Goal: Navigation & Orientation: Find specific page/section

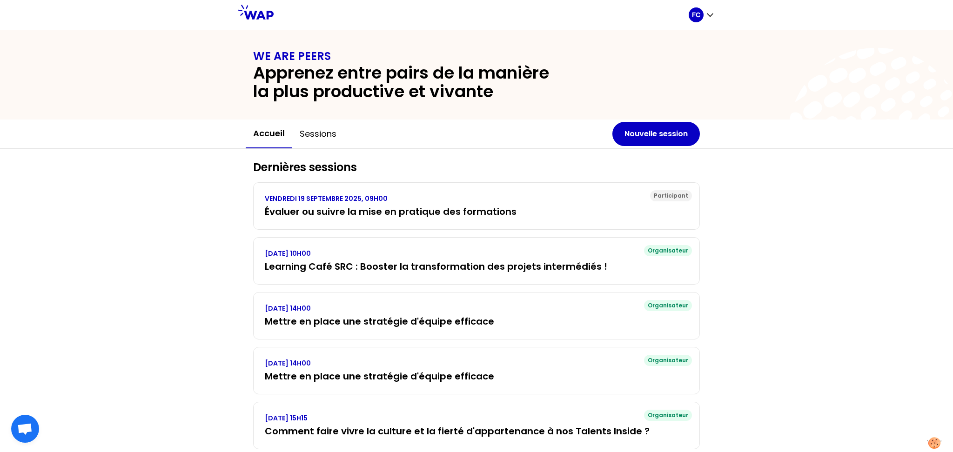
click at [255, 17] on icon at bounding box center [255, 12] width 35 height 15
click at [704, 15] on div "FC" at bounding box center [702, 14] width 26 height 15
click at [641, 43] on span "Accueil" at bounding box center [656, 38] width 30 height 13
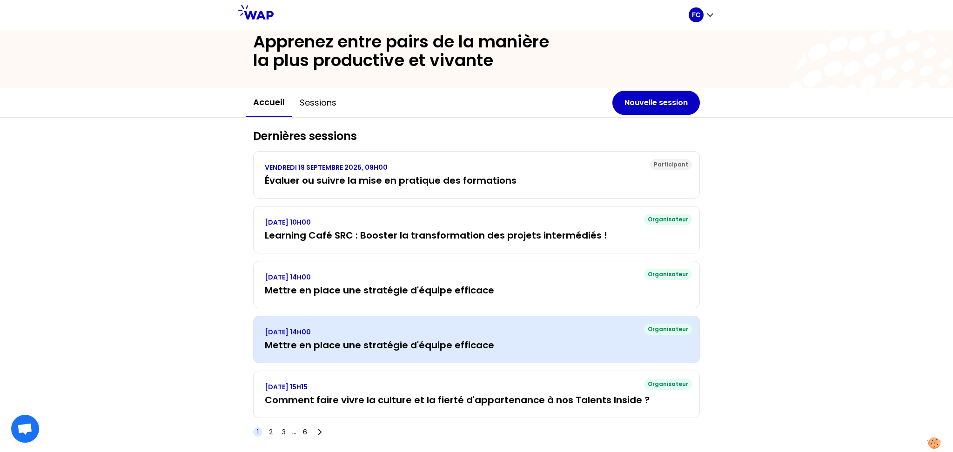
scroll to position [47, 0]
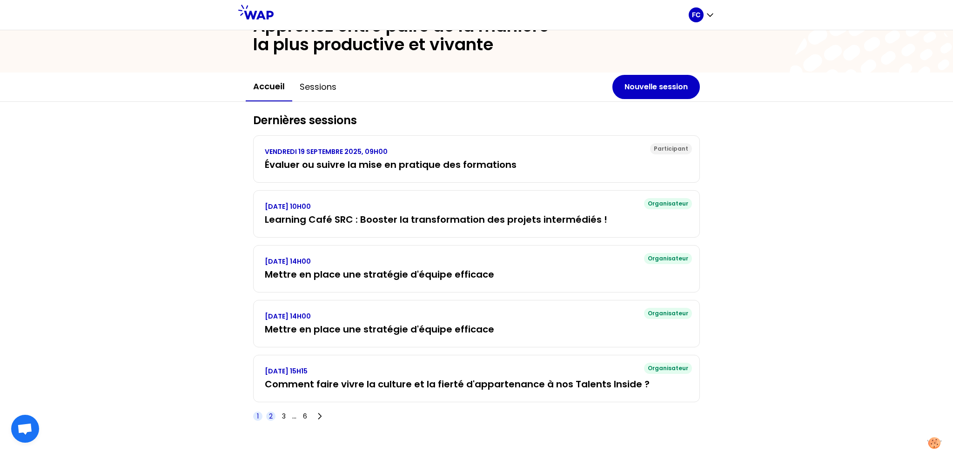
click at [282, 417] on span "3" at bounding box center [284, 416] width 4 height 9
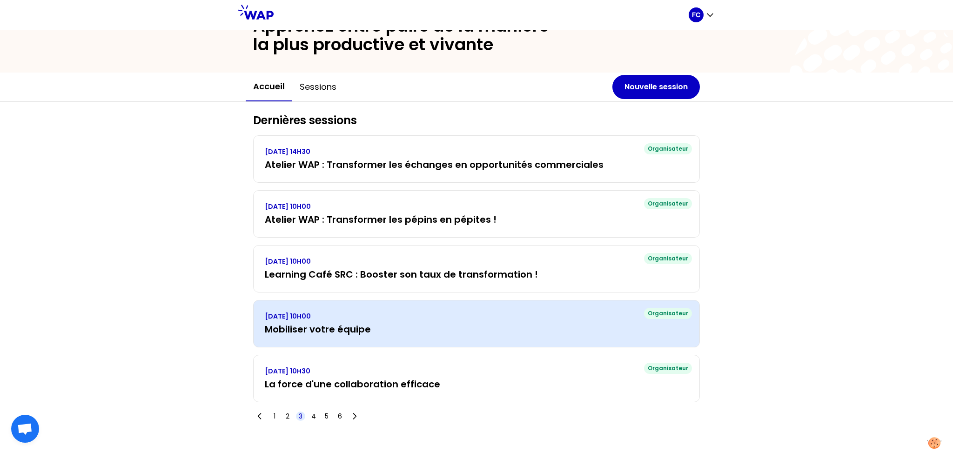
click at [356, 313] on p "VENDREDI 31 JANVIER 2025, 10H00" at bounding box center [476, 316] width 423 height 9
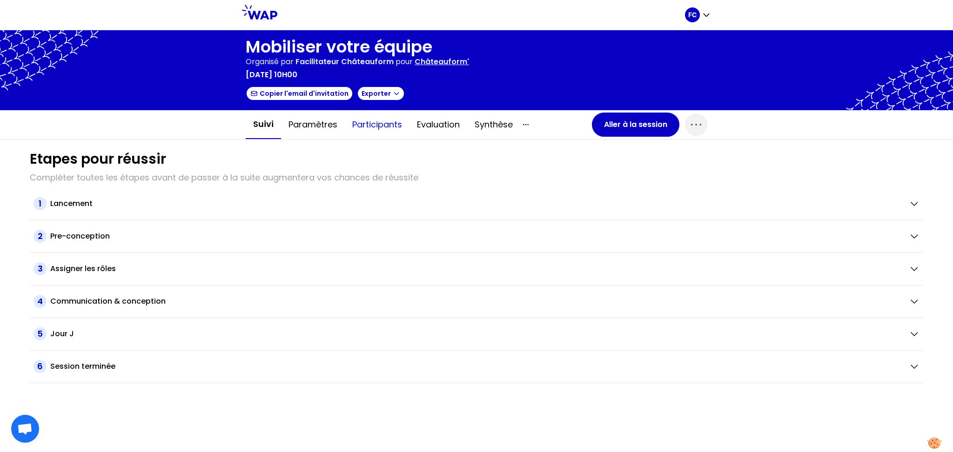
click at [361, 118] on button "Participants" at bounding box center [377, 125] width 65 height 28
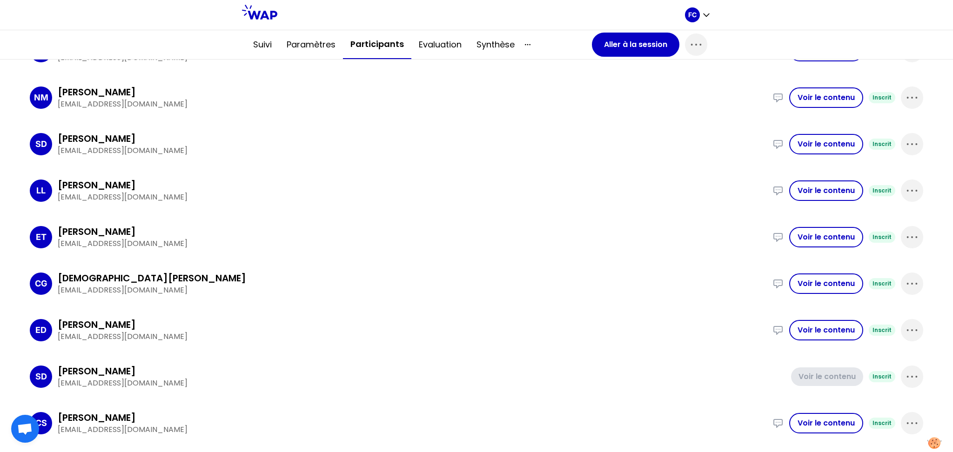
scroll to position [186, 0]
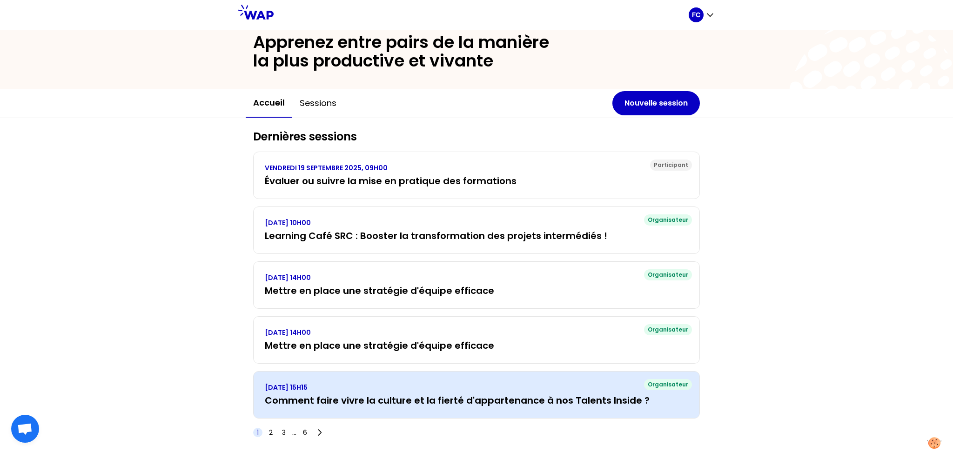
scroll to position [47, 0]
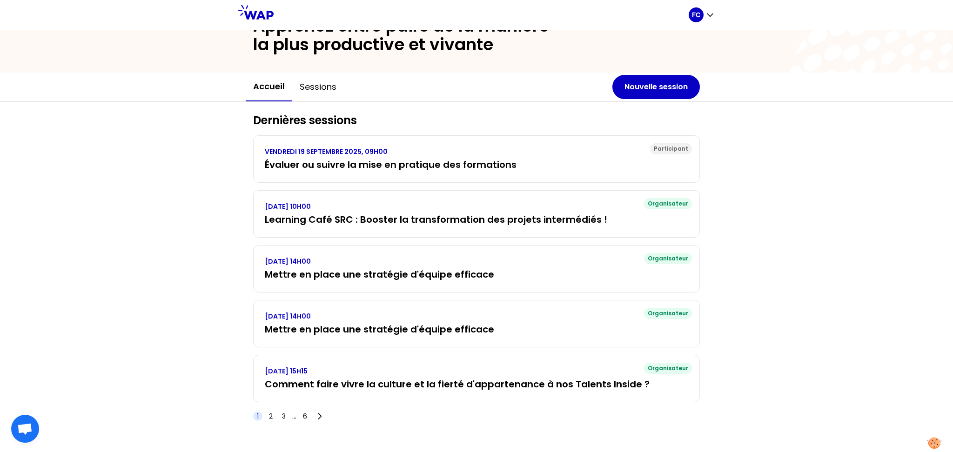
click at [282, 412] on span "3" at bounding box center [284, 416] width 4 height 9
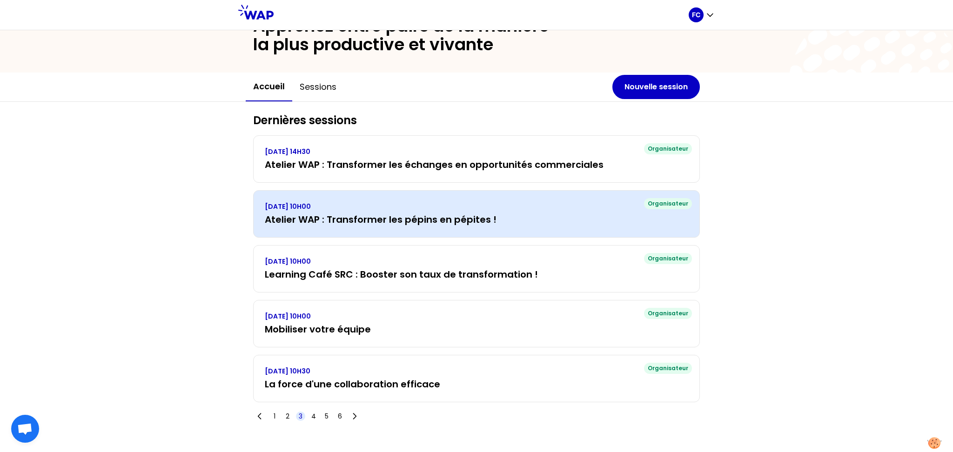
click at [481, 214] on h3 "Atelier WAP : Transformer les pépins en pépites !" at bounding box center [476, 219] width 423 height 13
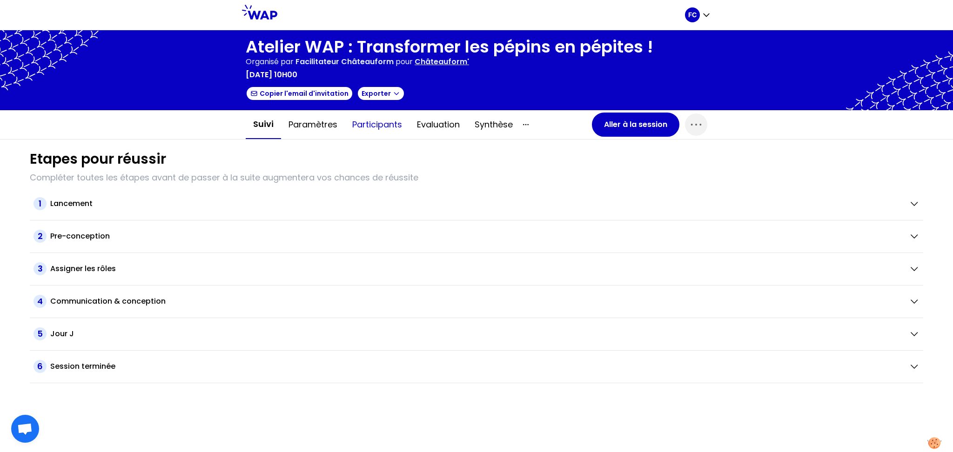
click at [369, 126] on button "Participants" at bounding box center [377, 125] width 65 height 28
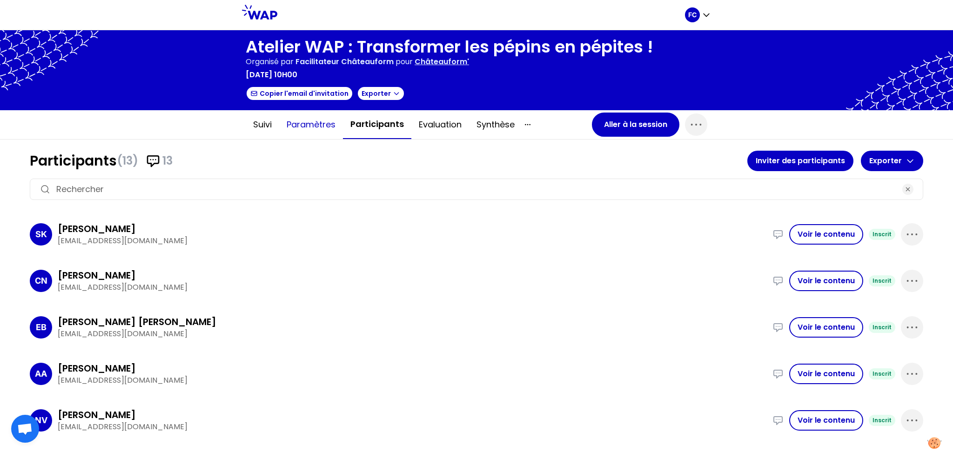
click at [316, 127] on button "Paramètres" at bounding box center [311, 125] width 64 height 28
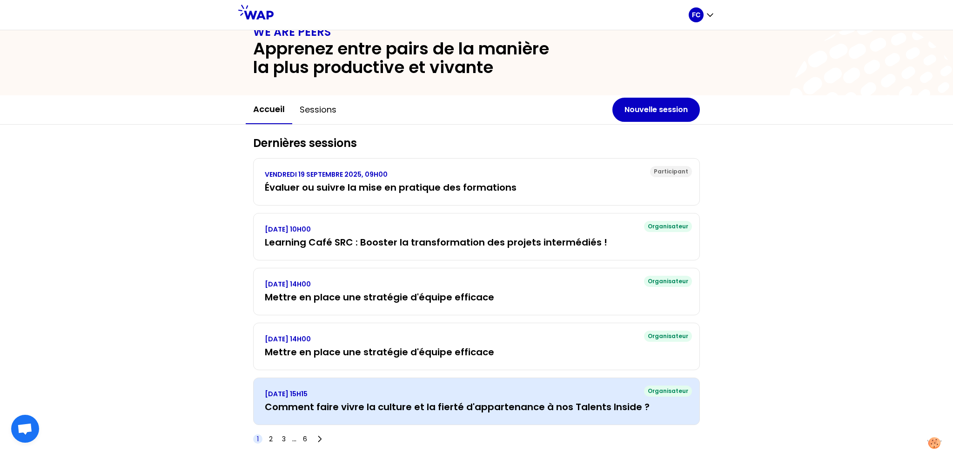
scroll to position [47, 0]
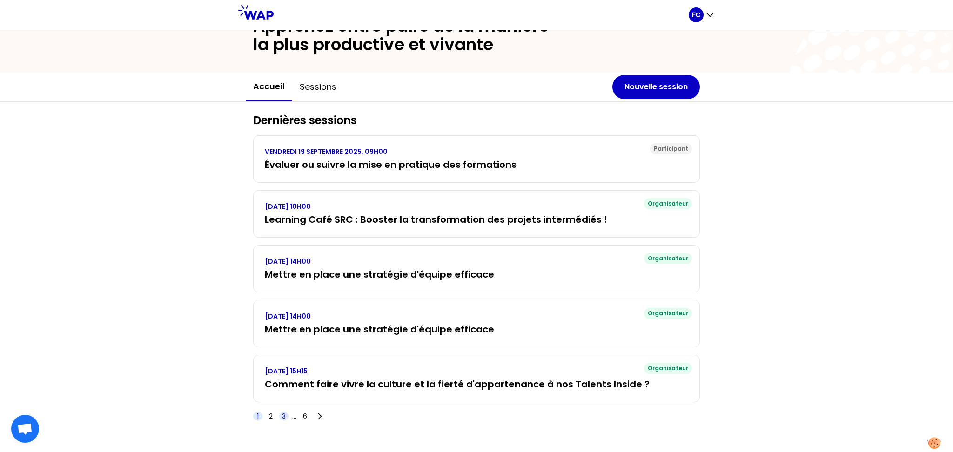
click at [282, 417] on span "3" at bounding box center [284, 416] width 4 height 9
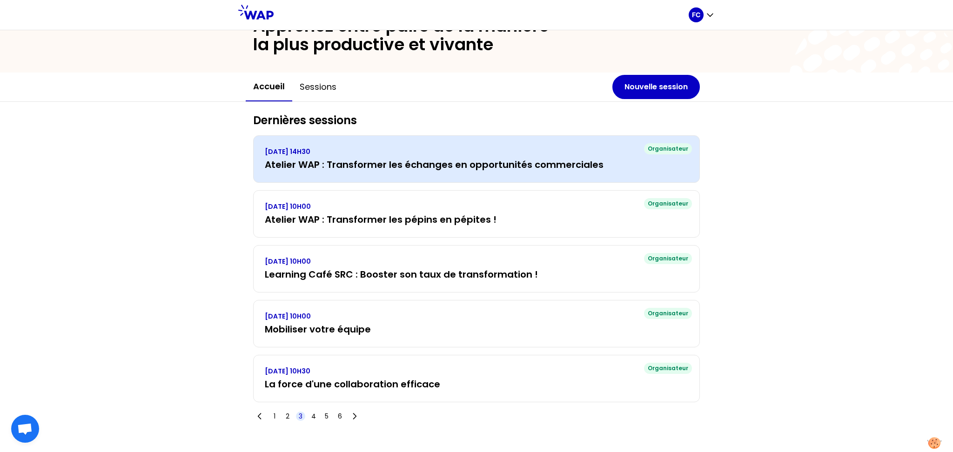
click at [487, 166] on h3 "Atelier WAP : Transformer les échanges en opportunités commerciales" at bounding box center [476, 164] width 423 height 13
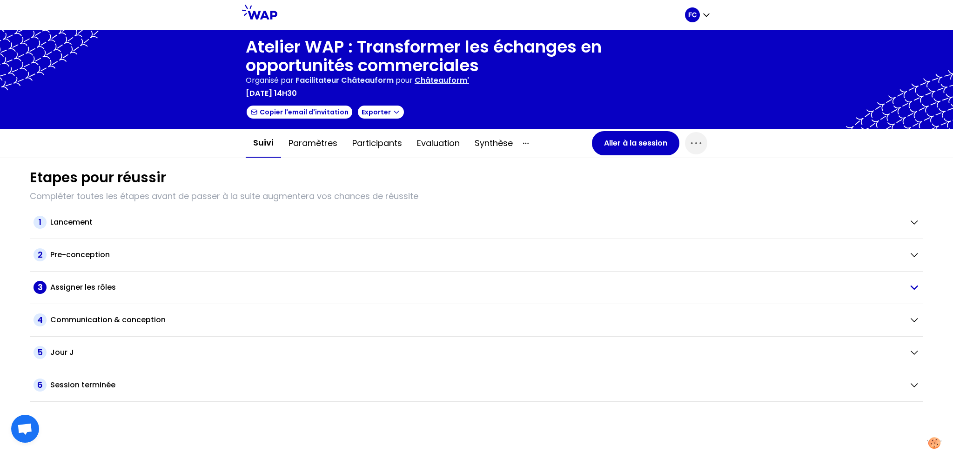
click at [84, 285] on h2 "Assigner les rôles" at bounding box center [83, 287] width 66 height 11
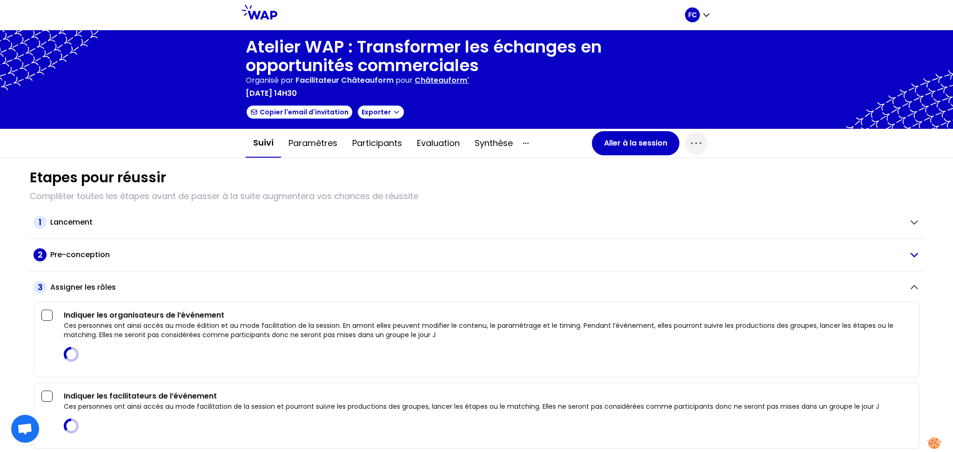
click at [94, 254] on h2 "Pre-conception" at bounding box center [80, 254] width 60 height 11
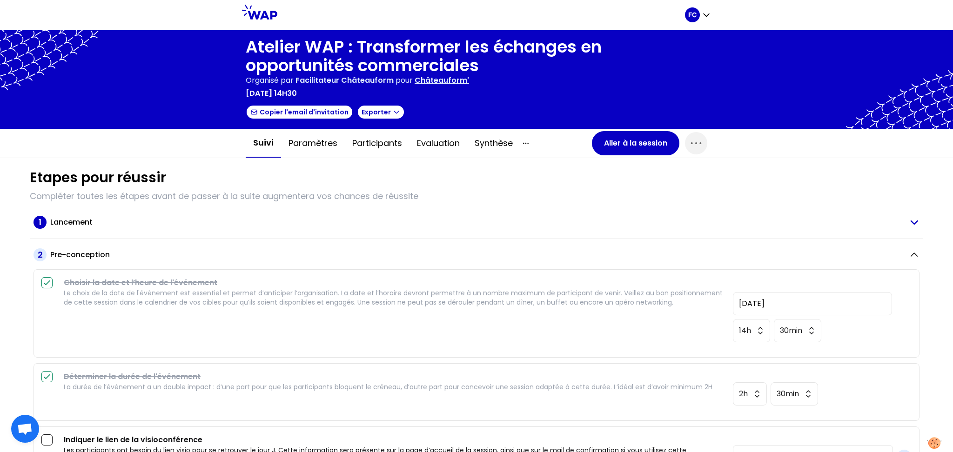
click at [84, 222] on h2 "Lancement" at bounding box center [71, 222] width 42 height 11
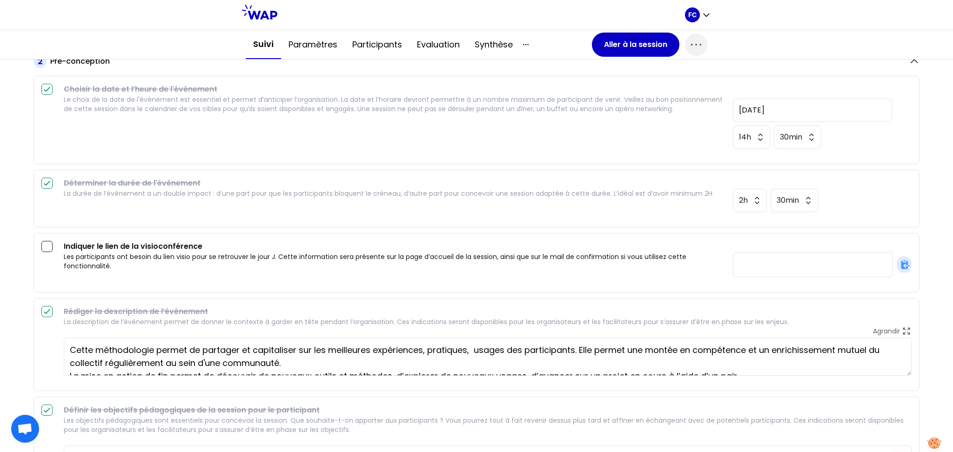
scroll to position [620, 0]
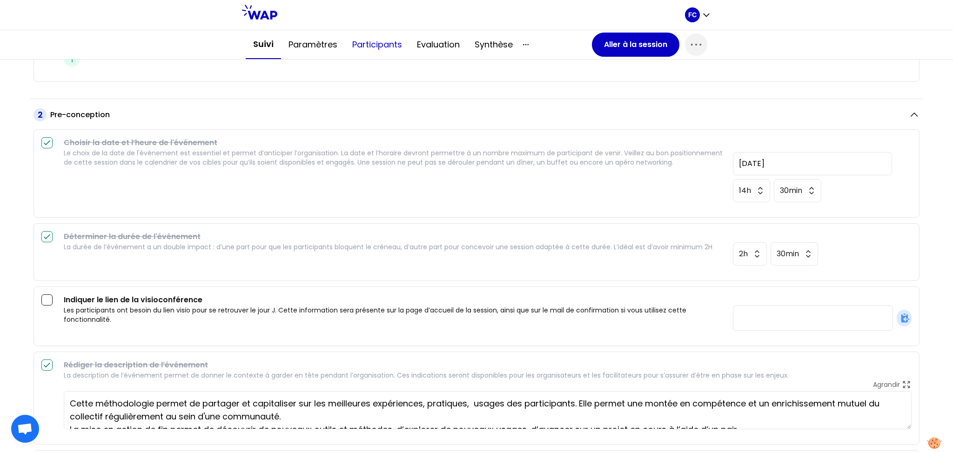
click at [376, 38] on button "Participants" at bounding box center [377, 45] width 65 height 28
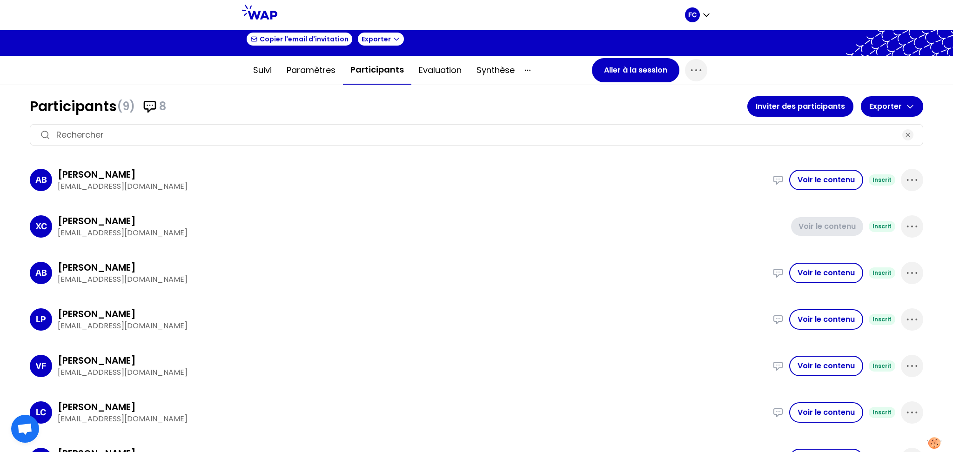
scroll to position [4, 0]
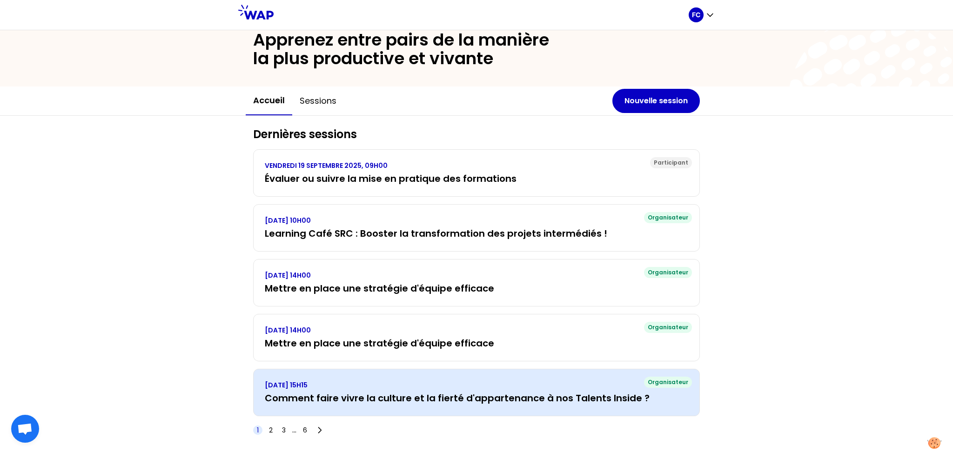
scroll to position [47, 0]
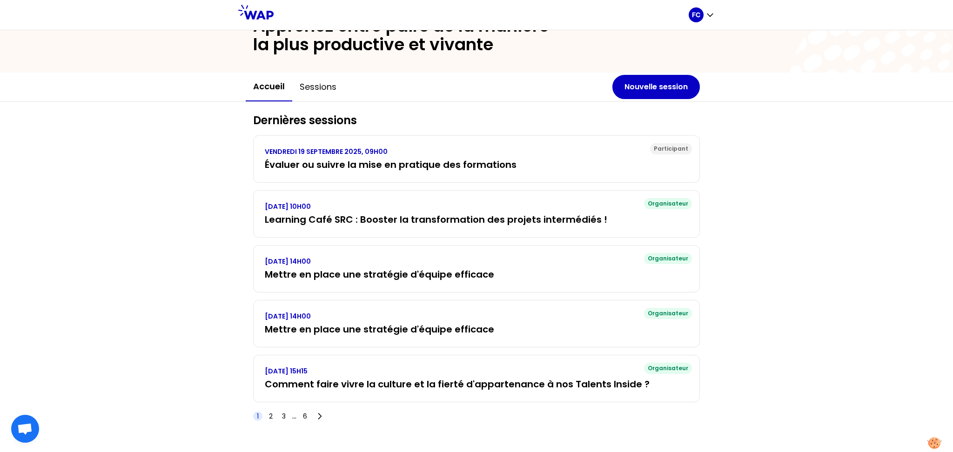
drag, startPoint x: 277, startPoint y: 419, endPoint x: 272, endPoint y: 420, distance: 5.1
click at [282, 419] on span "3" at bounding box center [284, 416] width 4 height 9
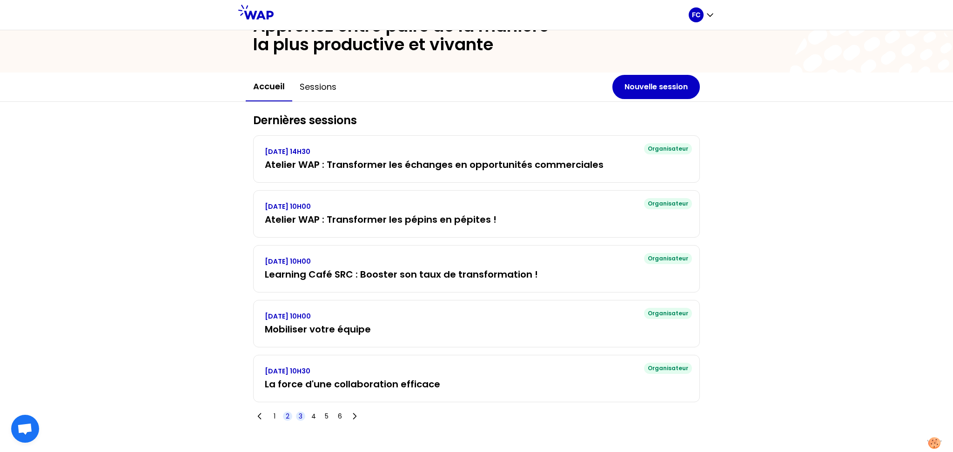
click at [286, 417] on span "2" at bounding box center [288, 416] width 4 height 9
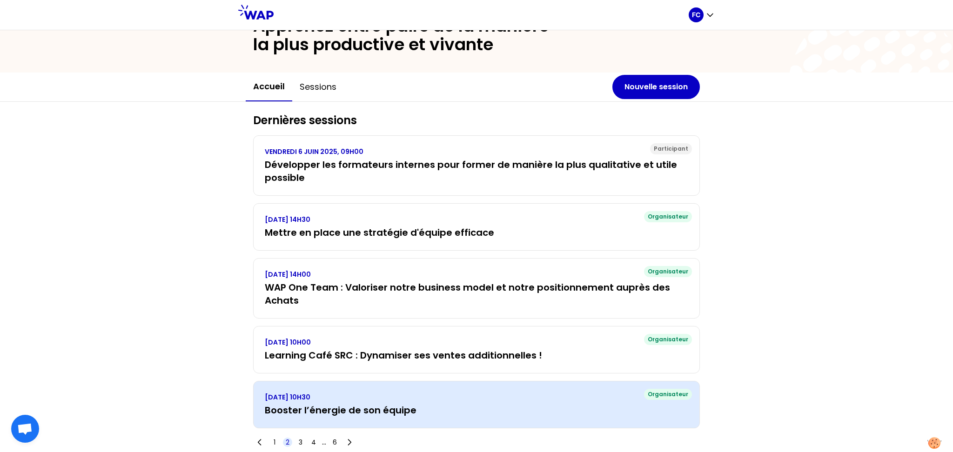
click at [366, 401] on p "LUNDI 10 MARS 2025, 10H30" at bounding box center [476, 397] width 423 height 9
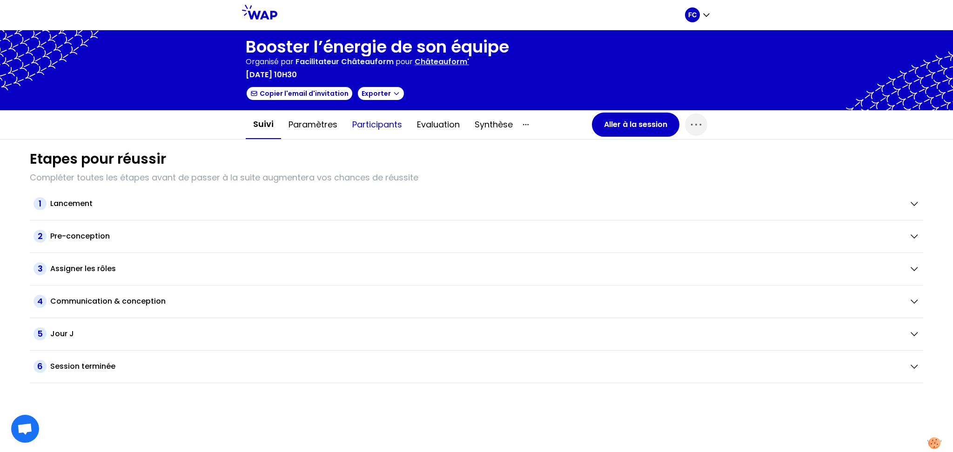
click at [361, 122] on button "Participants" at bounding box center [377, 125] width 65 height 28
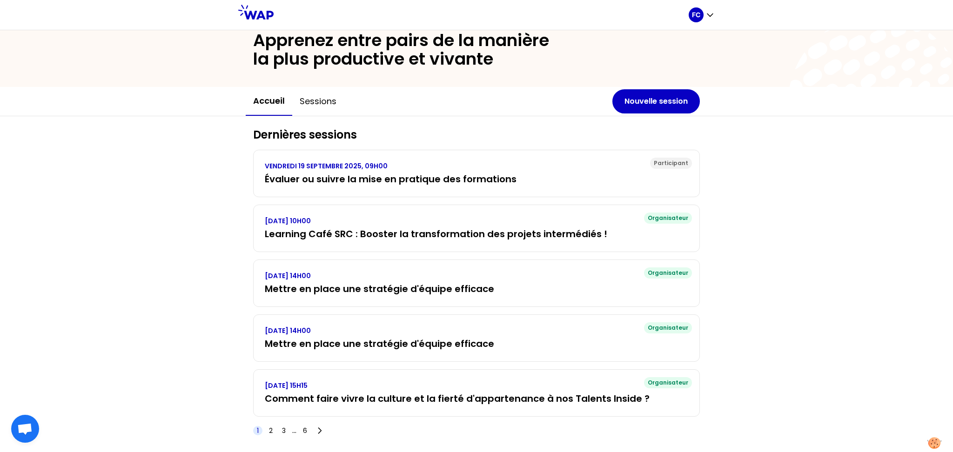
scroll to position [47, 0]
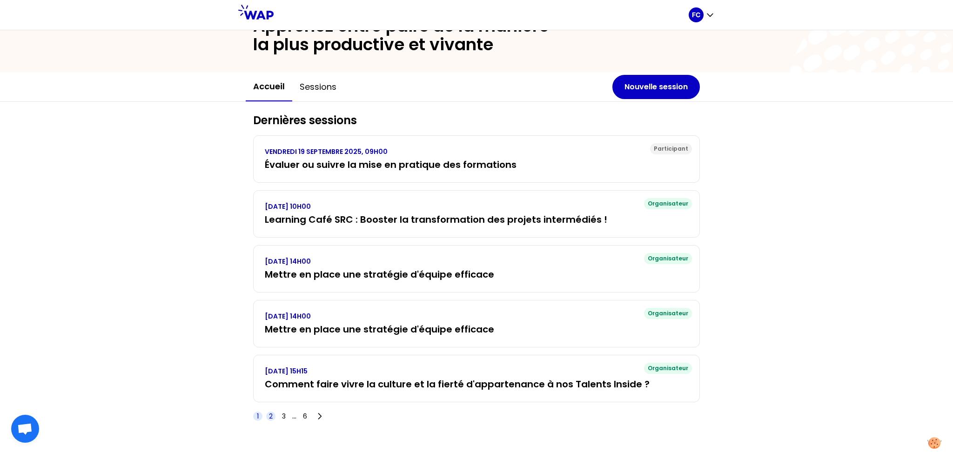
click at [269, 413] on span "2" at bounding box center [271, 416] width 4 height 9
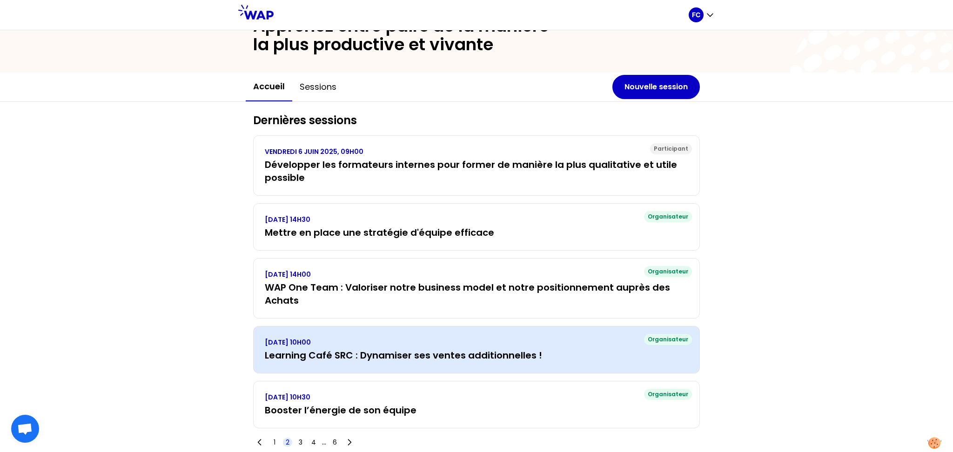
click at [370, 360] on h3 "Learning Café SRC : Dynamiser ses ventes additionnelles !" at bounding box center [476, 355] width 423 height 13
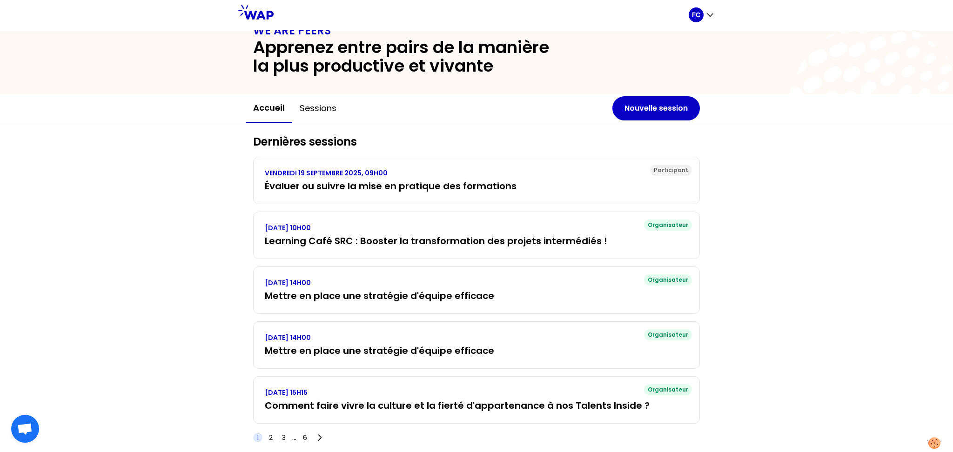
scroll to position [47, 0]
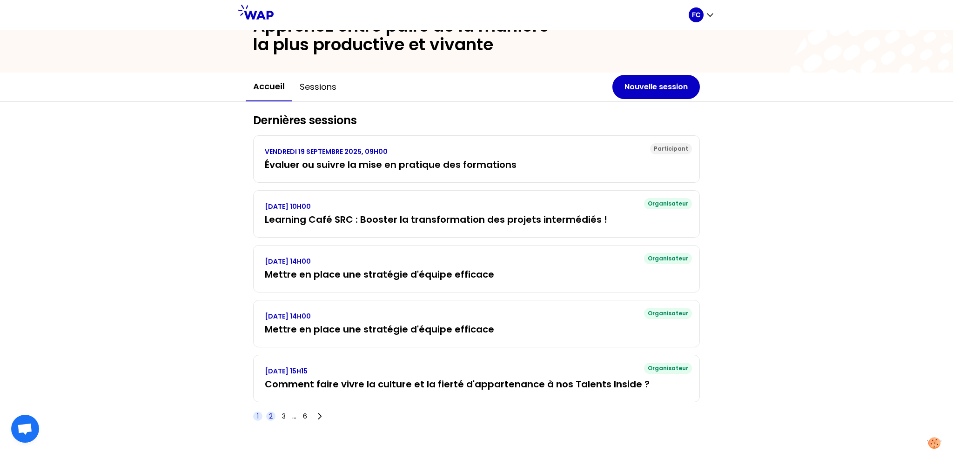
click at [268, 413] on span "2" at bounding box center [270, 416] width 9 height 9
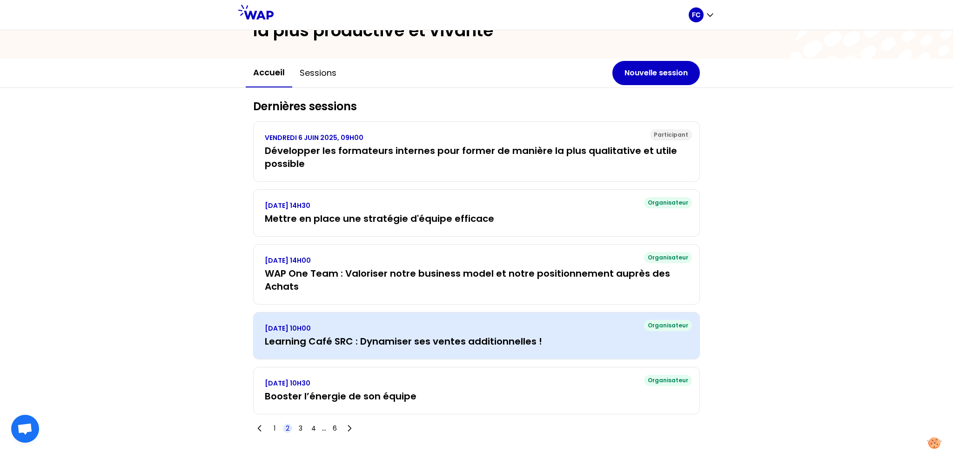
scroll to position [74, 0]
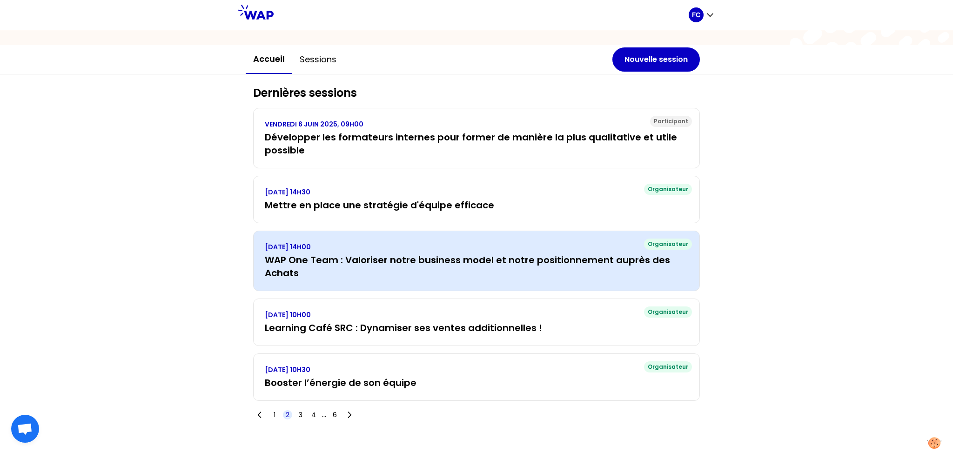
click at [355, 262] on h3 "WAP One Team : Valoriser notre business model et notre positionnement auprès de…" at bounding box center [476, 267] width 423 height 26
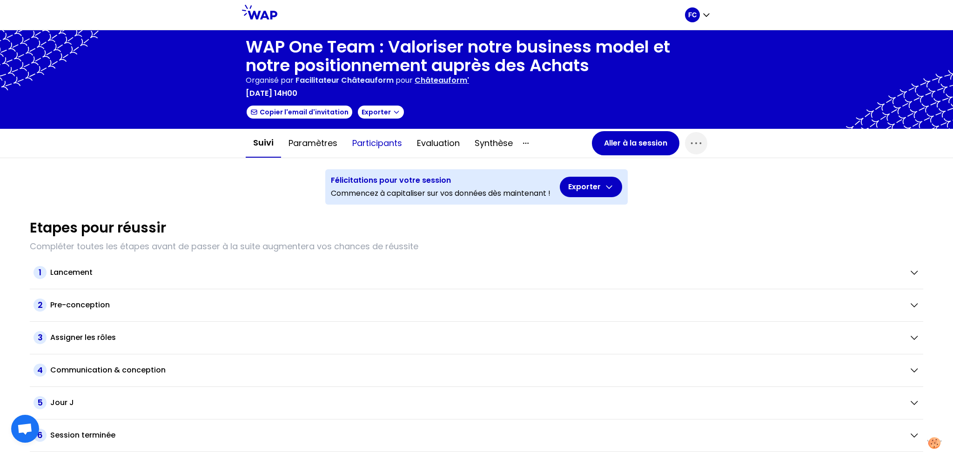
click at [359, 139] on button "Participants" at bounding box center [377, 143] width 65 height 28
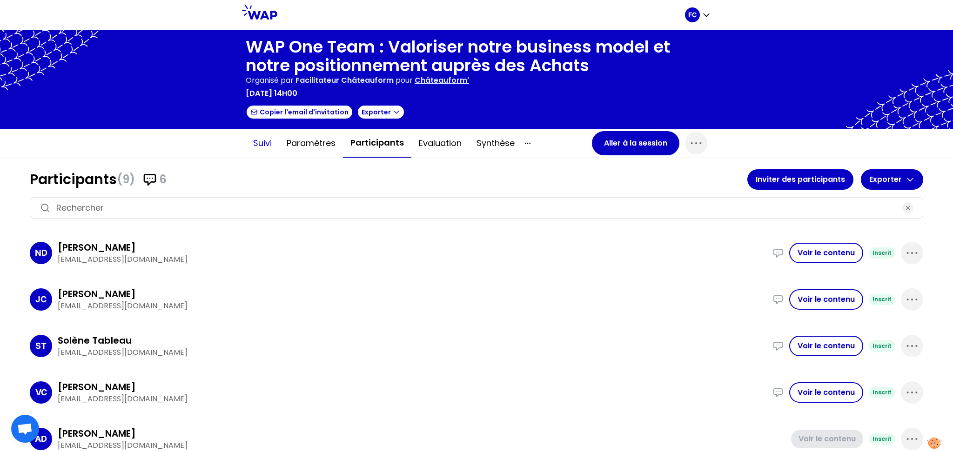
click at [251, 141] on button "Suivi" at bounding box center [263, 143] width 34 height 28
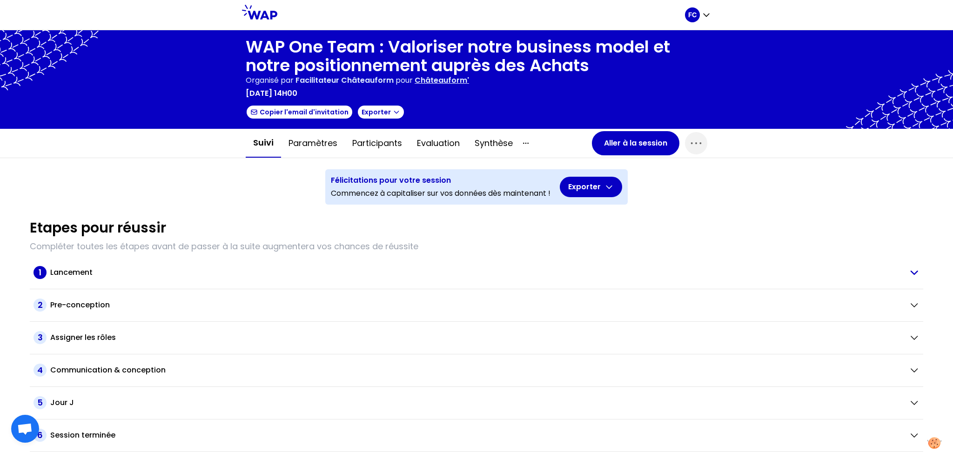
click at [86, 272] on h2 "Lancement" at bounding box center [71, 272] width 42 height 11
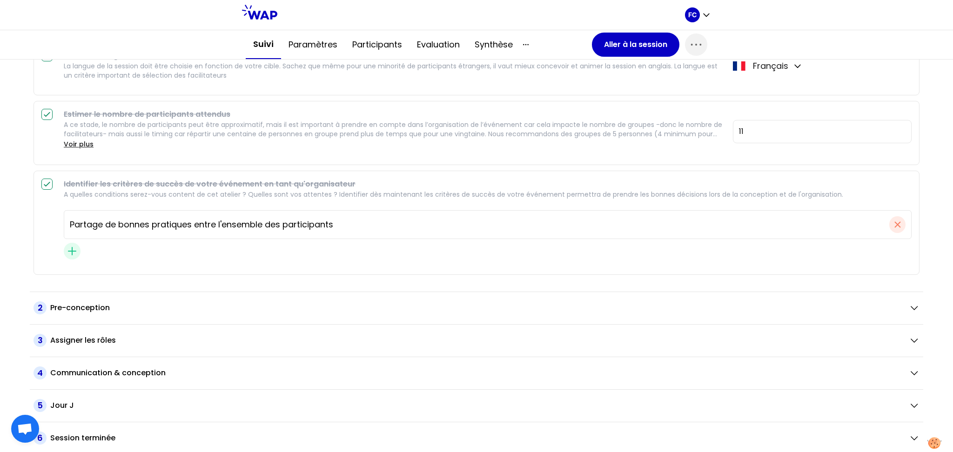
scroll to position [382, 0]
click at [148, 308] on div "Pre-conception" at bounding box center [475, 306] width 851 height 11
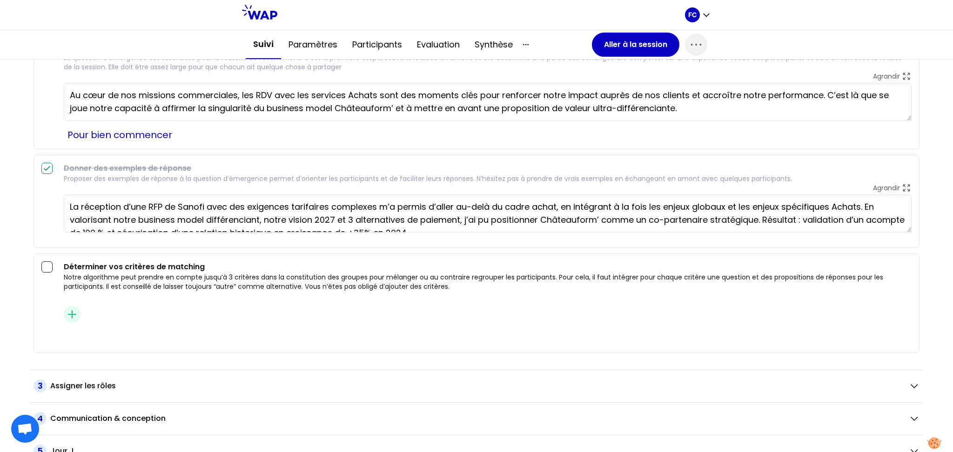
scroll to position [1344, 0]
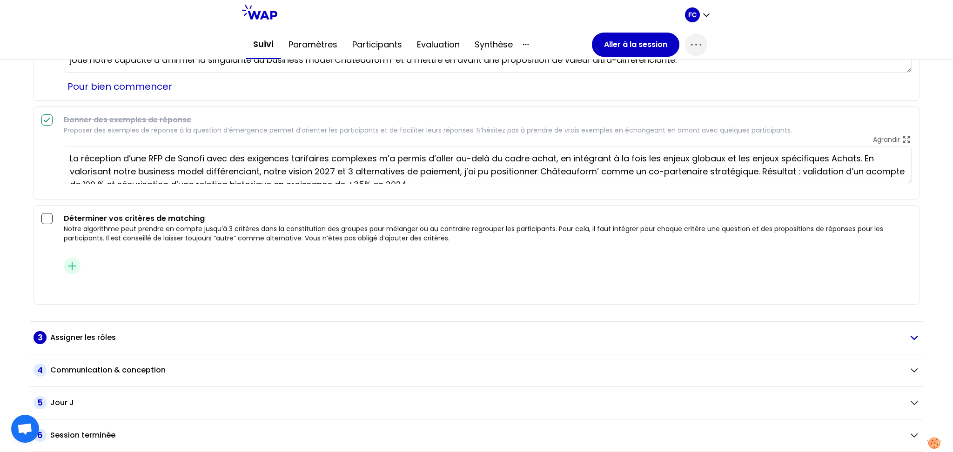
click at [75, 334] on h2 "Assigner les rôles" at bounding box center [83, 337] width 66 height 11
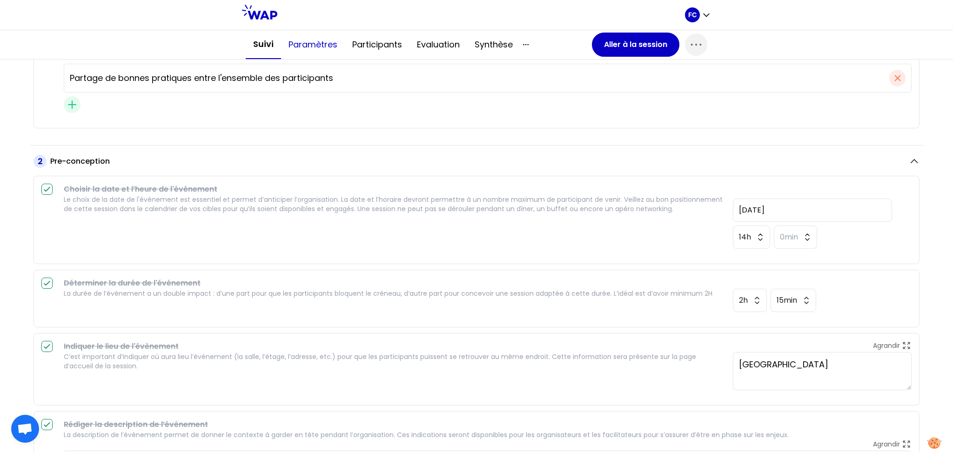
scroll to position [512, 0]
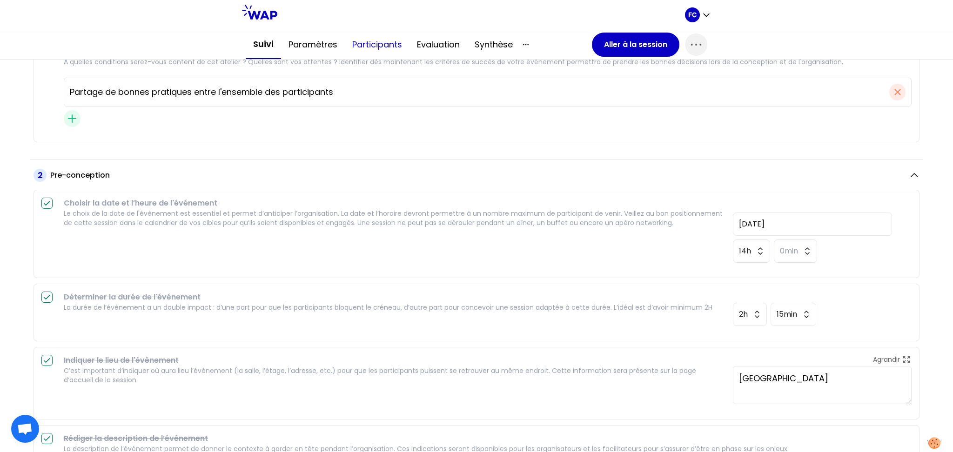
click at [368, 40] on button "Participants" at bounding box center [377, 45] width 65 height 28
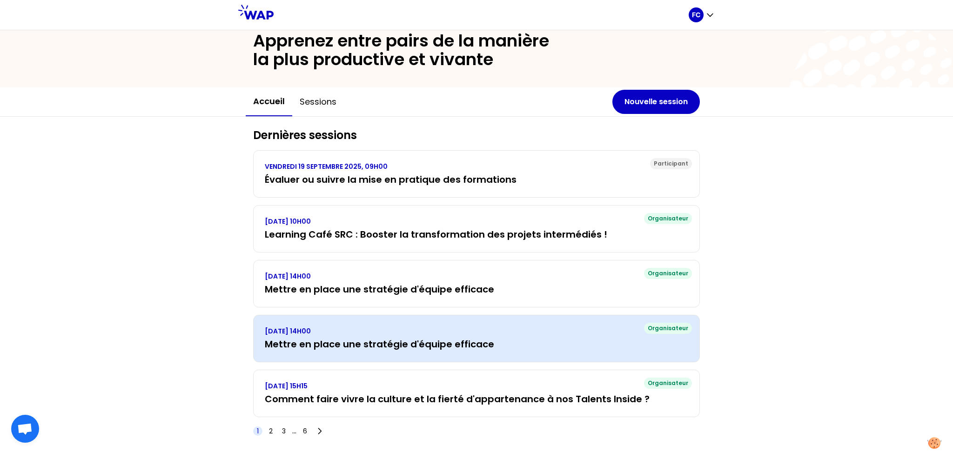
scroll to position [47, 0]
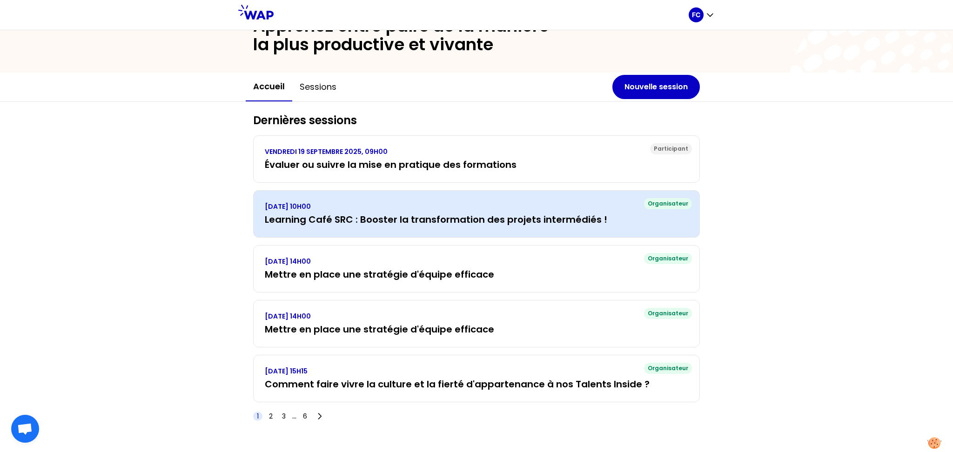
click at [385, 220] on h3 "Learning Café SRC : Booster la transformation des projets intermédiés !" at bounding box center [476, 219] width 423 height 13
